Goal: Obtain resource: Download file/media

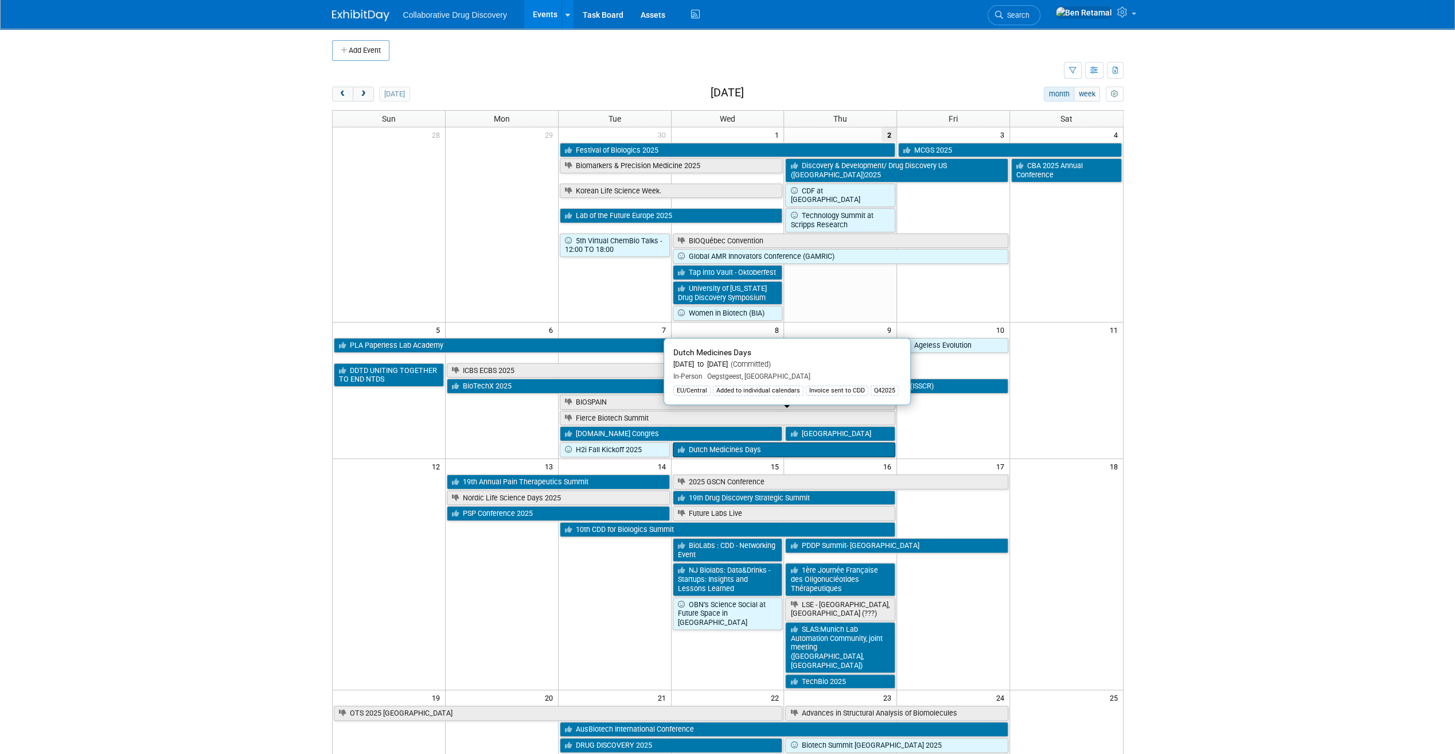
click at [716, 442] on link "Dutch Medicines Days" at bounding box center [784, 449] width 223 height 15
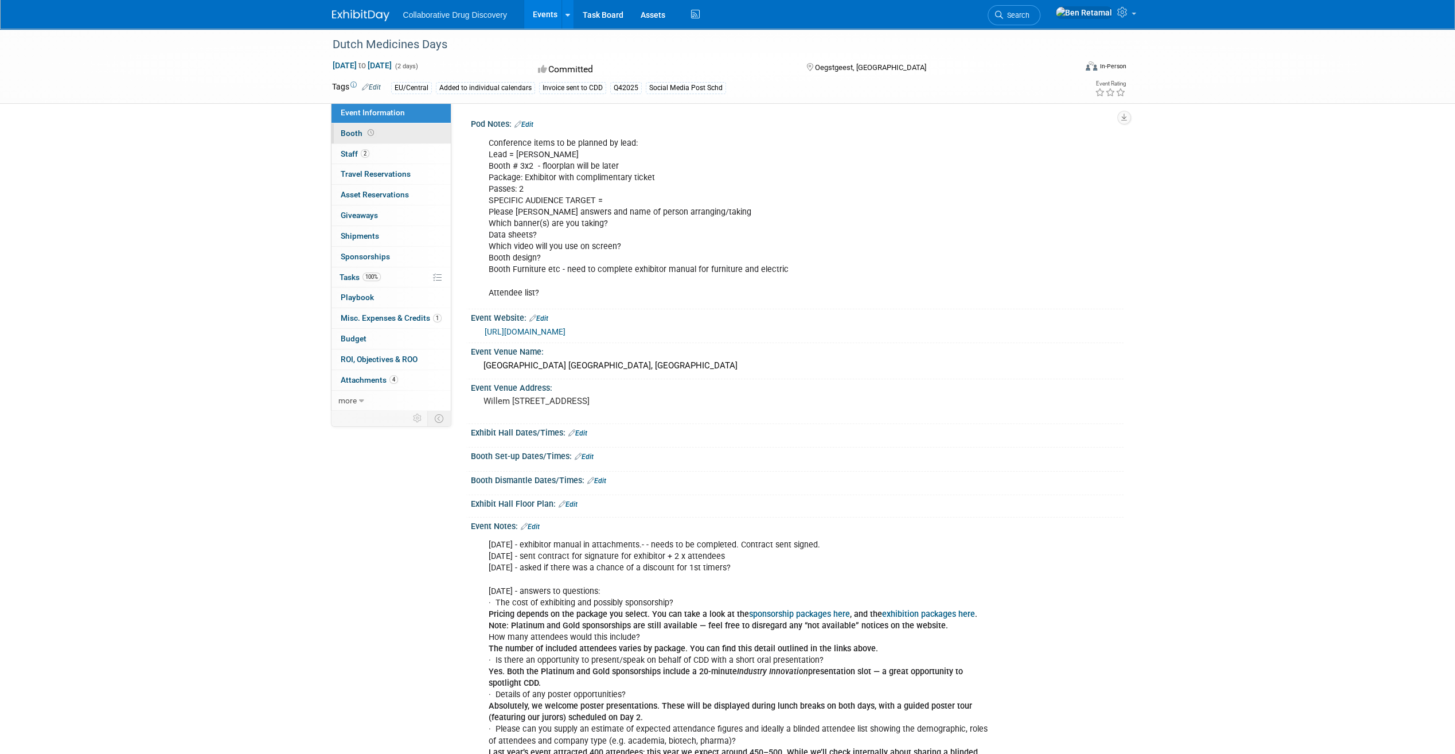
click at [349, 130] on span "Booth" at bounding box center [359, 133] width 36 height 9
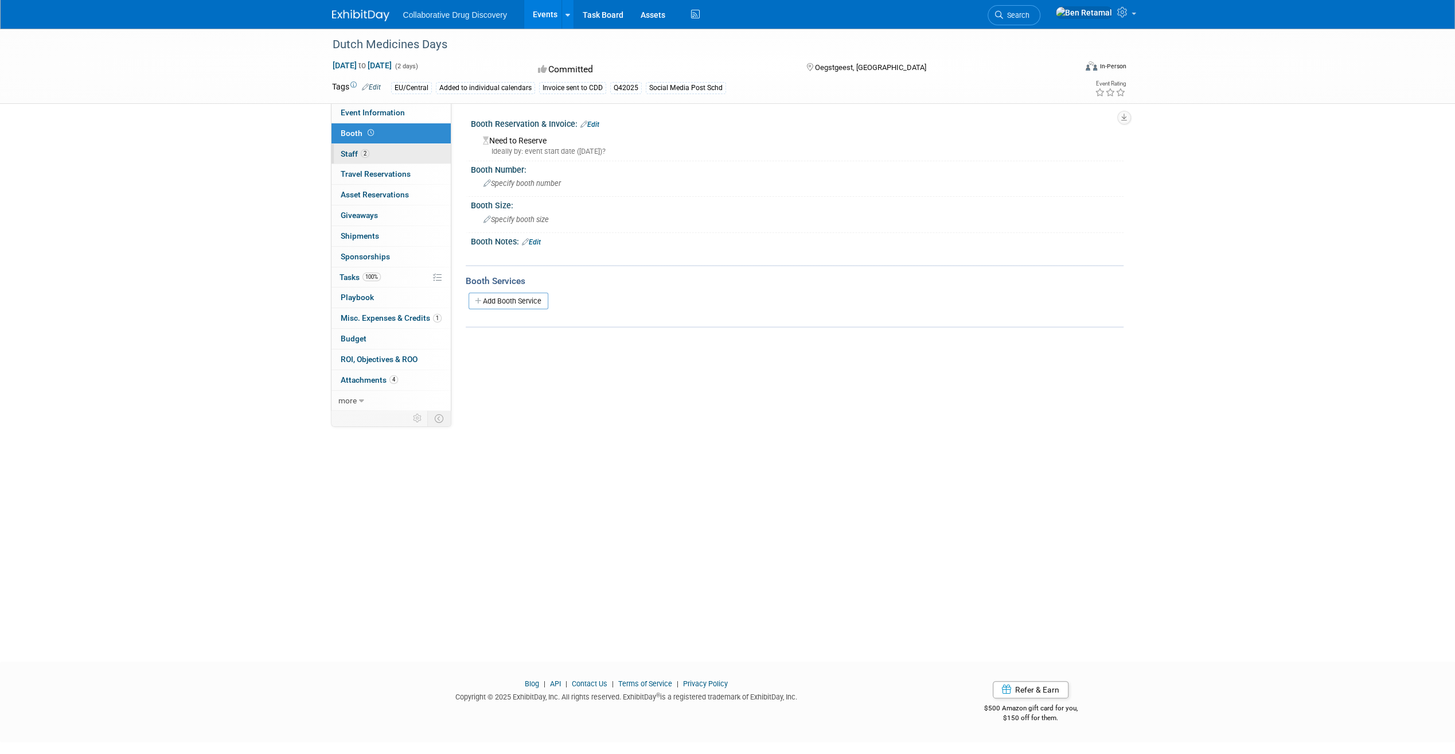
click at [349, 153] on span "Staff 2" at bounding box center [355, 153] width 29 height 9
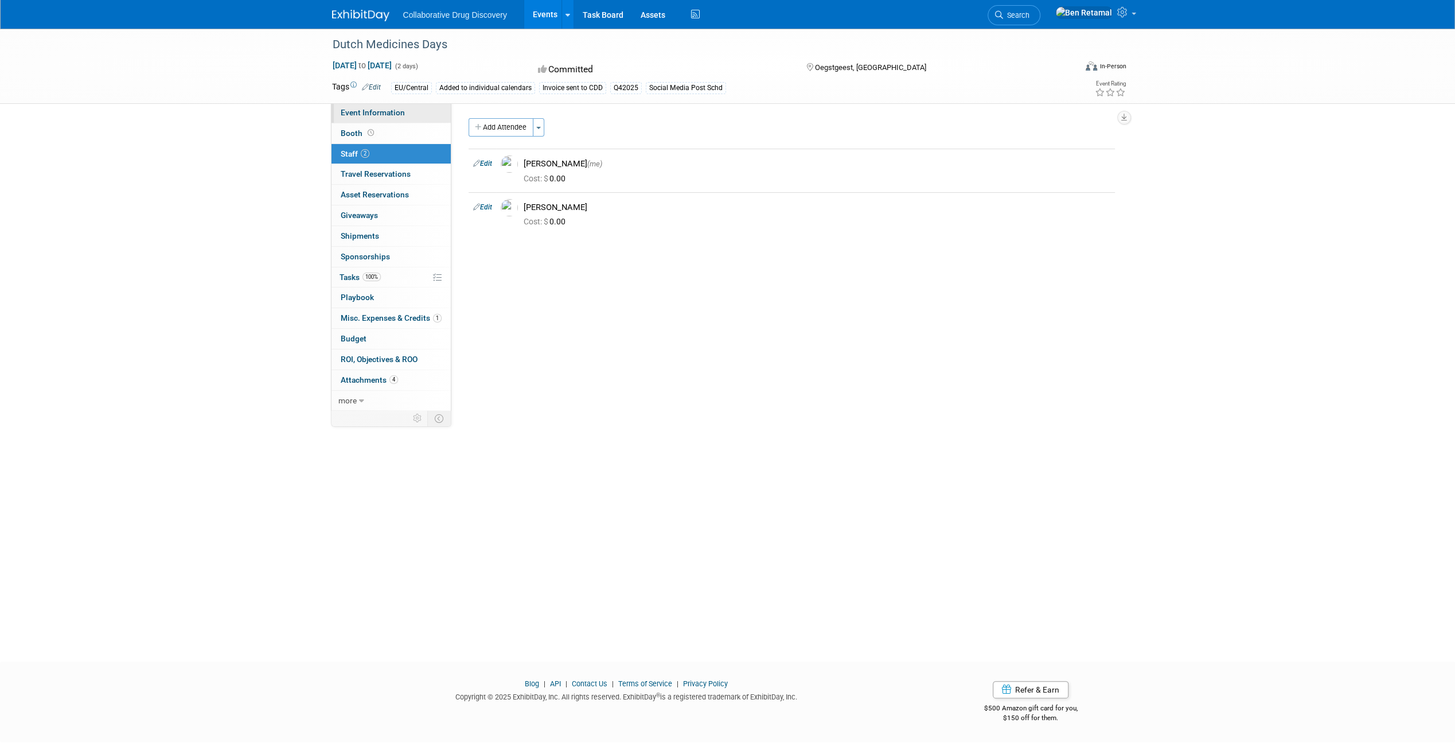
click at [391, 112] on span "Event Information" at bounding box center [373, 112] width 64 height 9
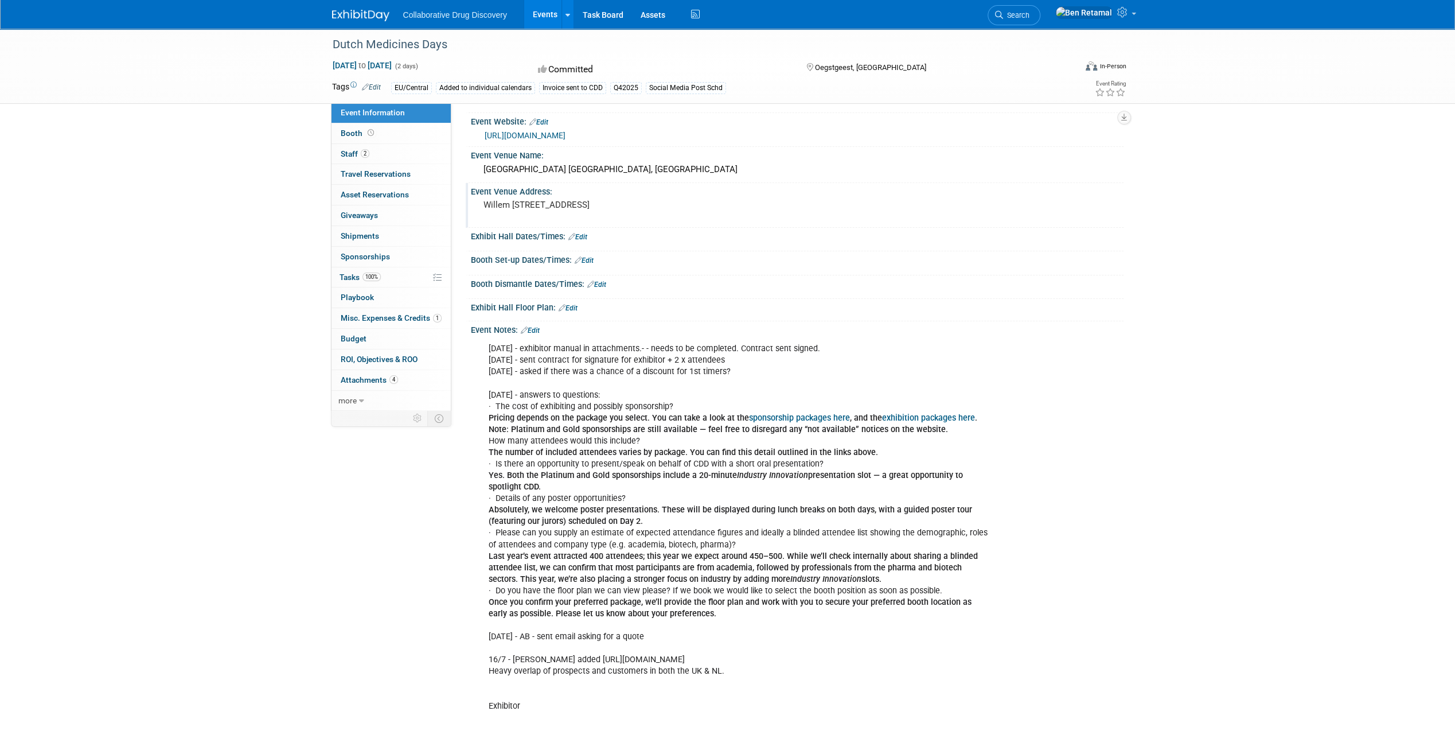
scroll to position [229, 0]
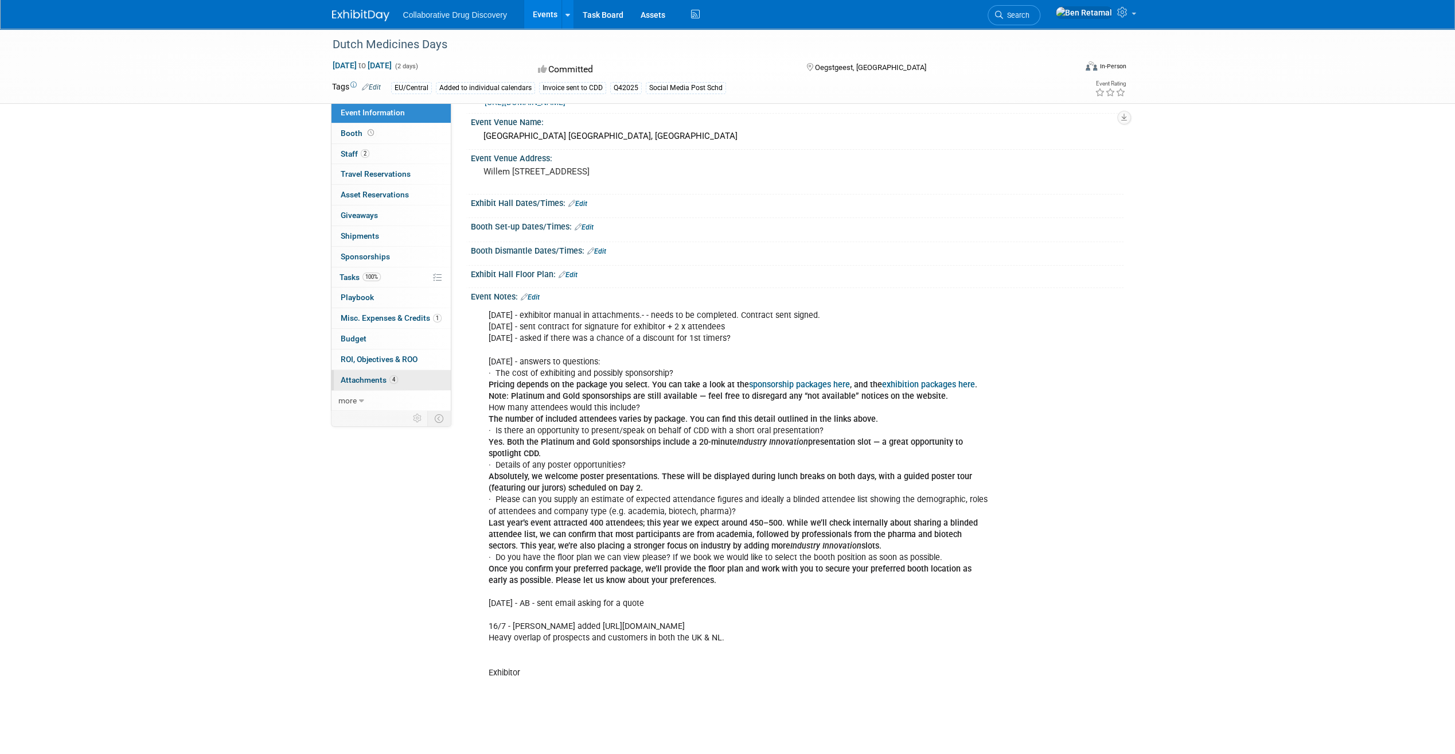
click at [365, 379] on span "Attachments 4" at bounding box center [369, 379] width 57 height 9
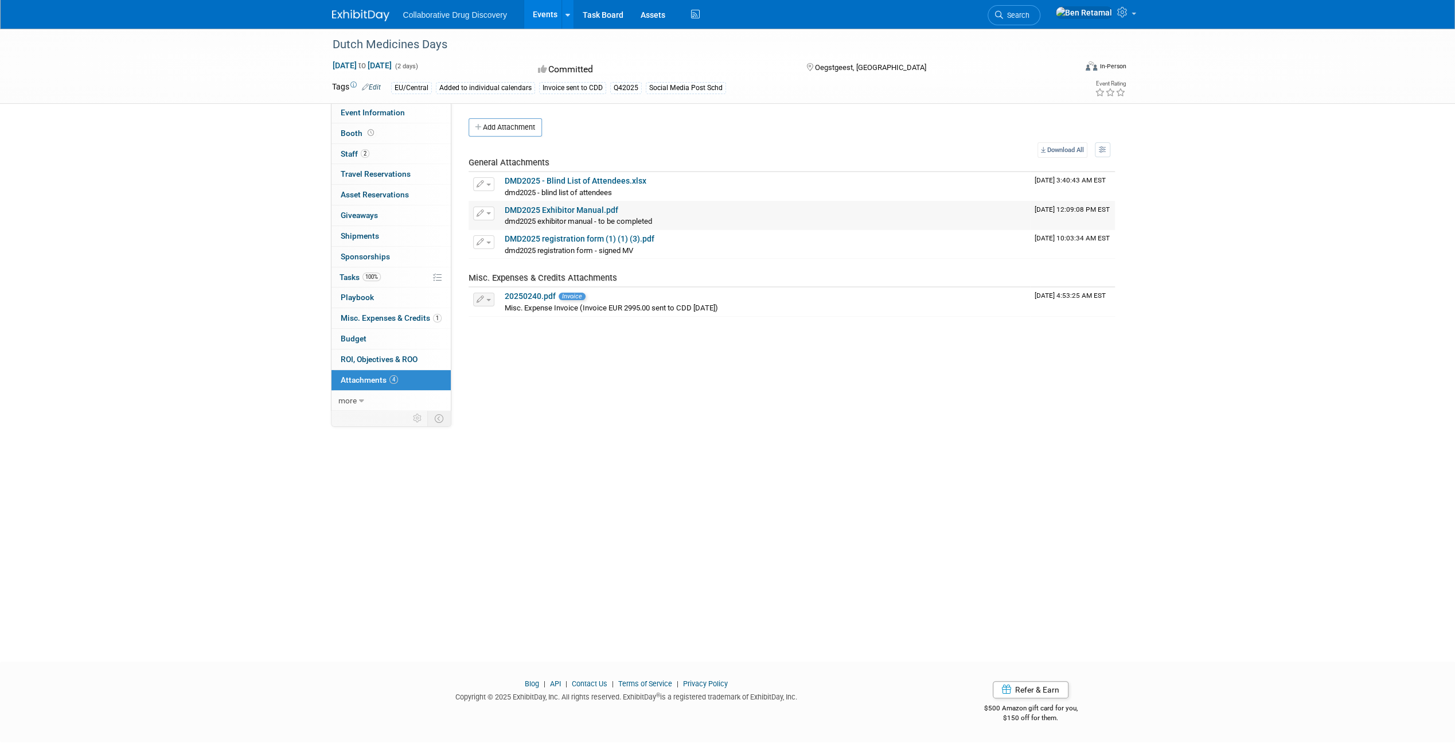
click at [556, 209] on link "DMD2025 Exhibitor Manual.pdf" at bounding box center [562, 209] width 114 height 9
click at [581, 178] on link "DMD2025 - Blind List of Attendees.xlsx" at bounding box center [576, 180] width 142 height 9
